Goal: Find specific page/section: Find specific page/section

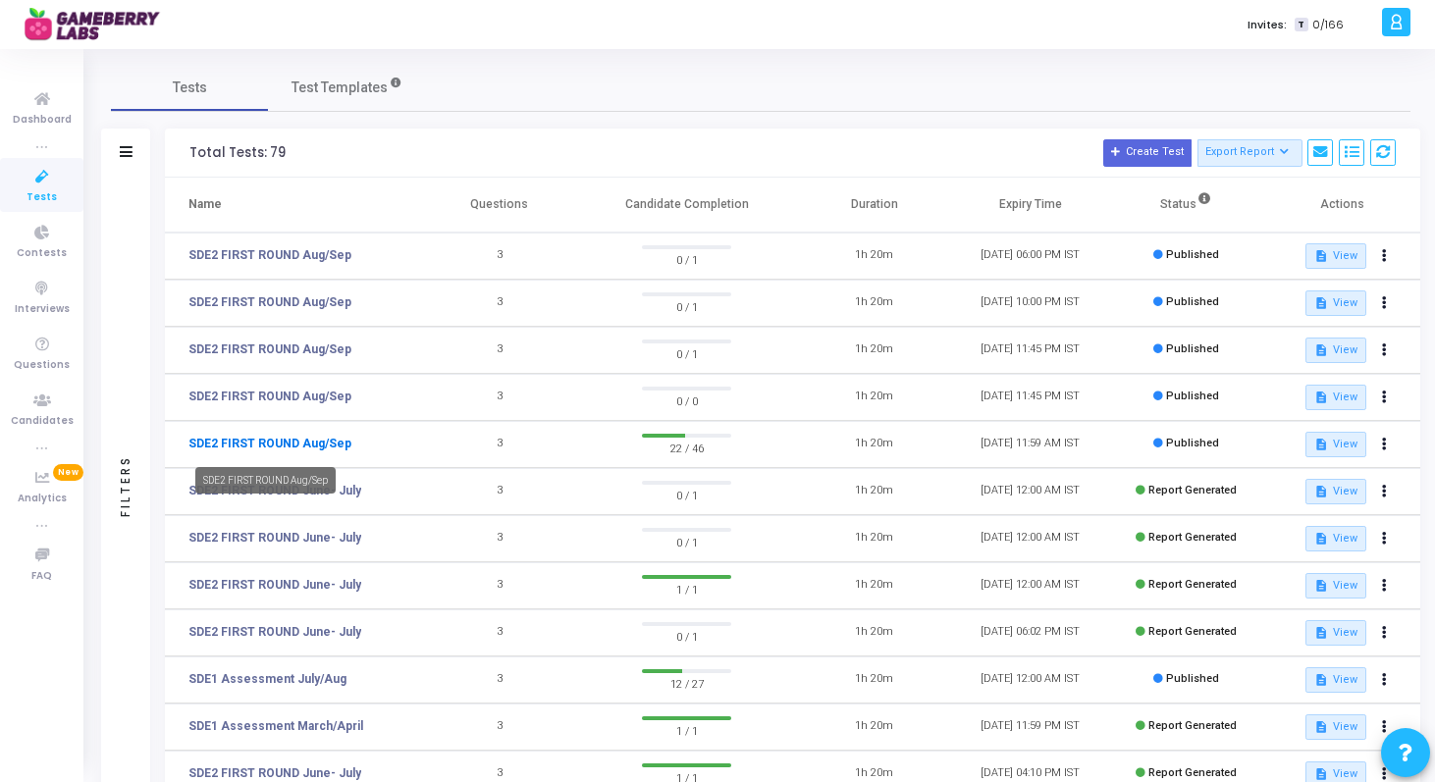
click at [315, 435] on link "SDE2 FIRST ROUND Aug/Sep" at bounding box center [270, 444] width 163 height 18
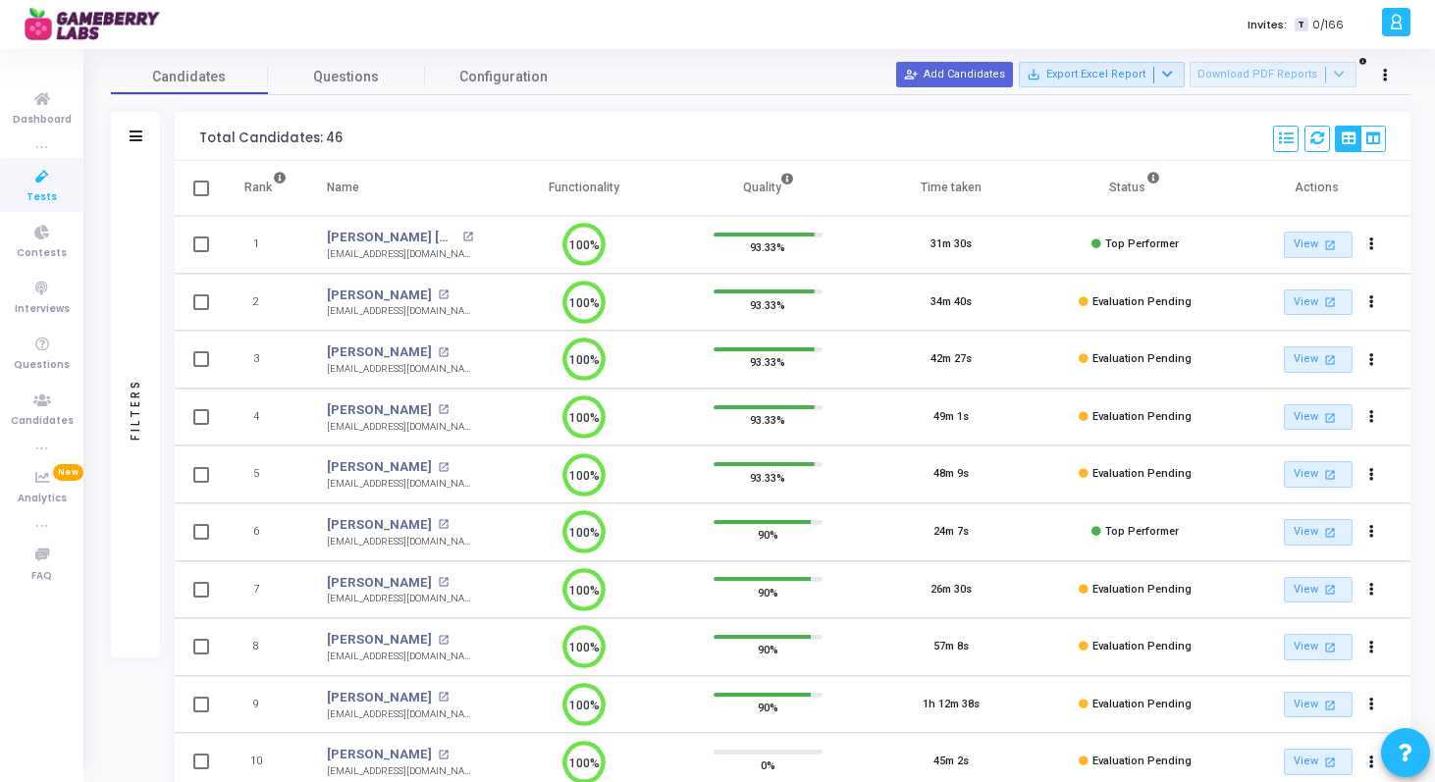
click at [55, 189] on link "Tests" at bounding box center [41, 185] width 83 height 54
